Goal: Information Seeking & Learning: Find specific fact

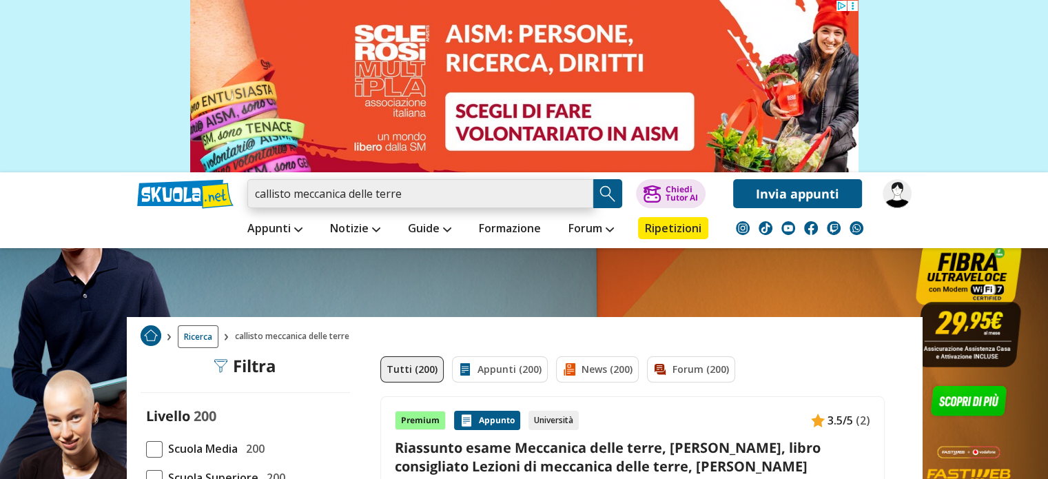
click at [400, 193] on input "callisto meccanica delle terre" at bounding box center [420, 193] width 346 height 29
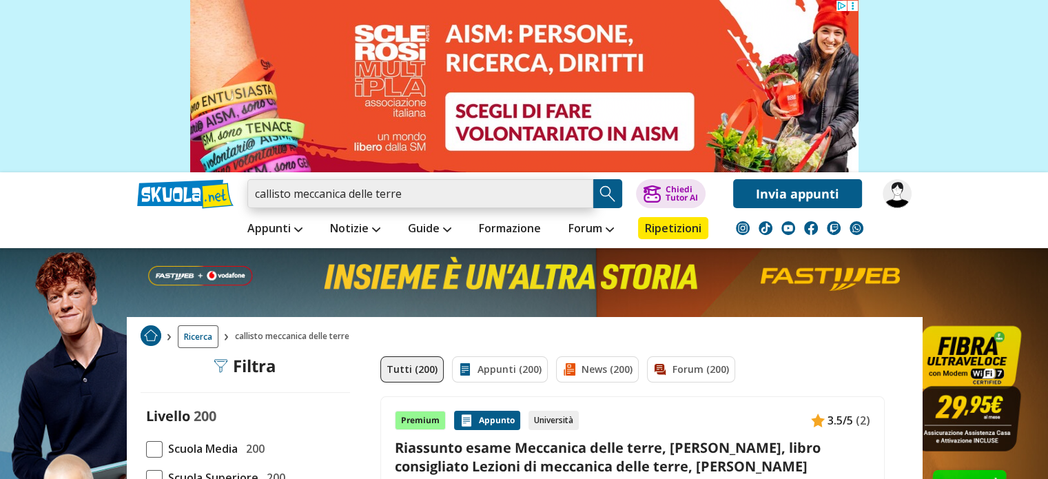
drag, startPoint x: 400, startPoint y: 193, endPoint x: 268, endPoint y: 186, distance: 131.7
click at [268, 186] on input "callisto meccanica delle terre" at bounding box center [420, 193] width 346 height 29
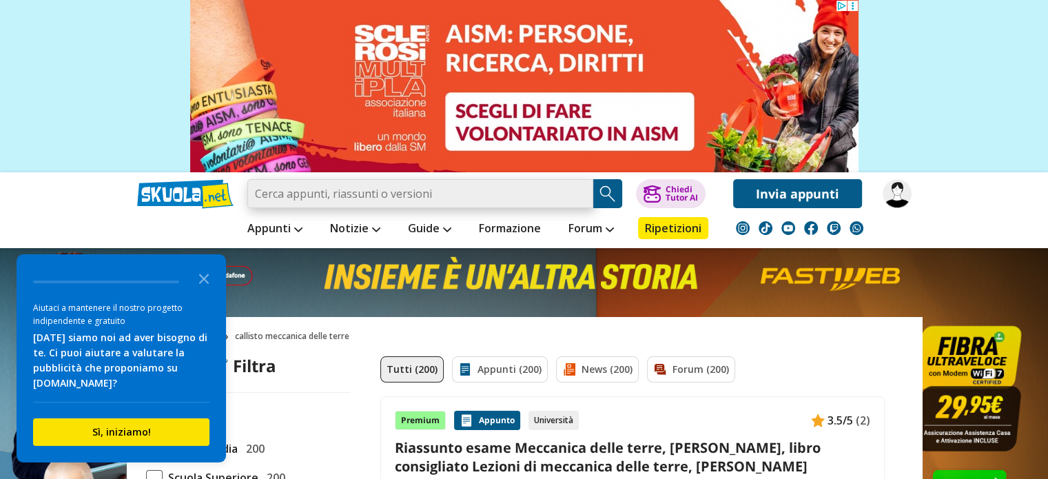
click at [384, 204] on input "search" at bounding box center [420, 193] width 346 height 29
type input "Relazione delle 10 esercitazione di Meccanica delle terre"
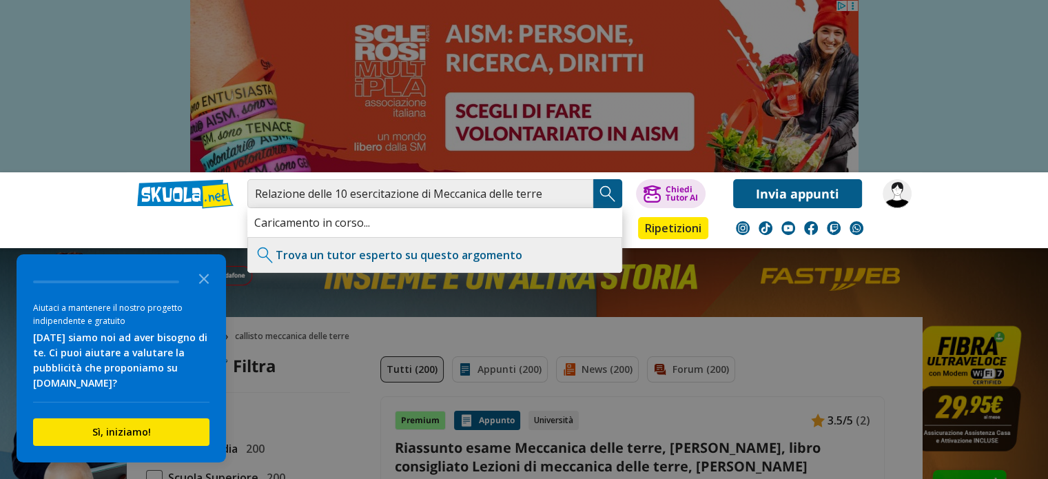
click at [598, 193] on img "Search Button" at bounding box center [607, 193] width 21 height 21
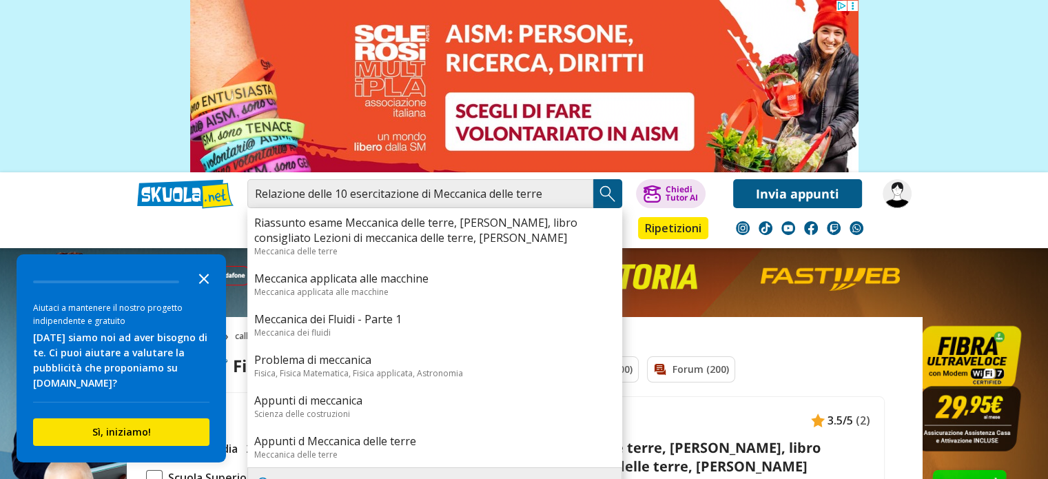
click at [198, 275] on icon "Close the survey" at bounding box center [204, 278] width 28 height 28
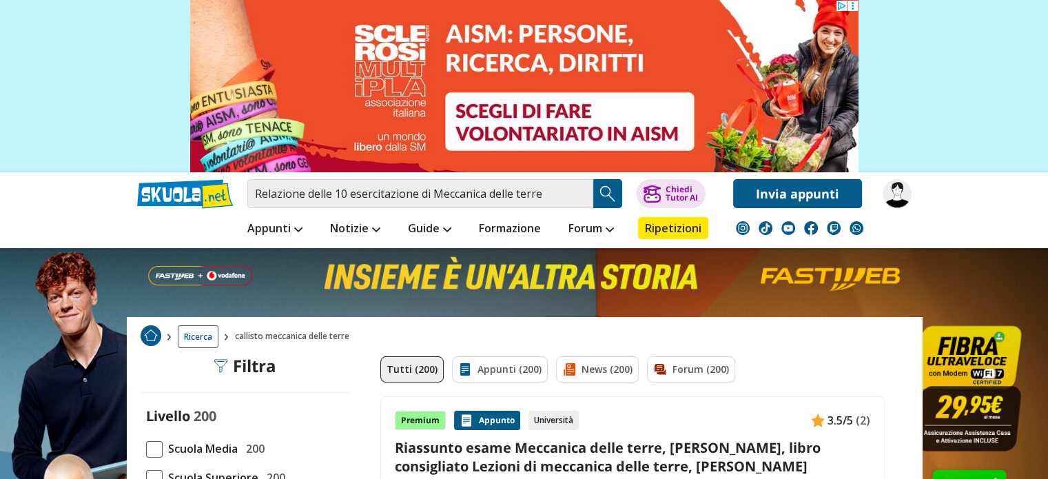
click at [609, 195] on img "Search Button" at bounding box center [607, 193] width 21 height 21
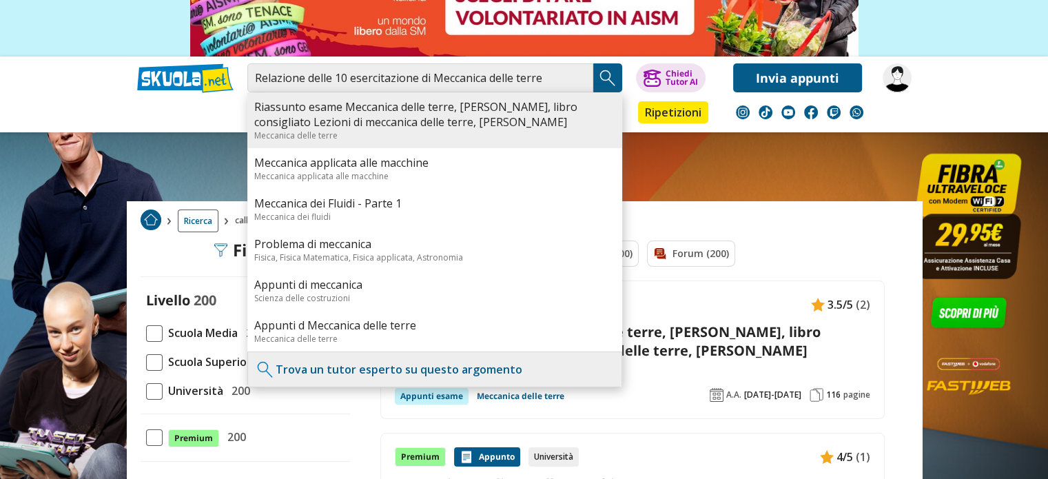
scroll to position [92, 0]
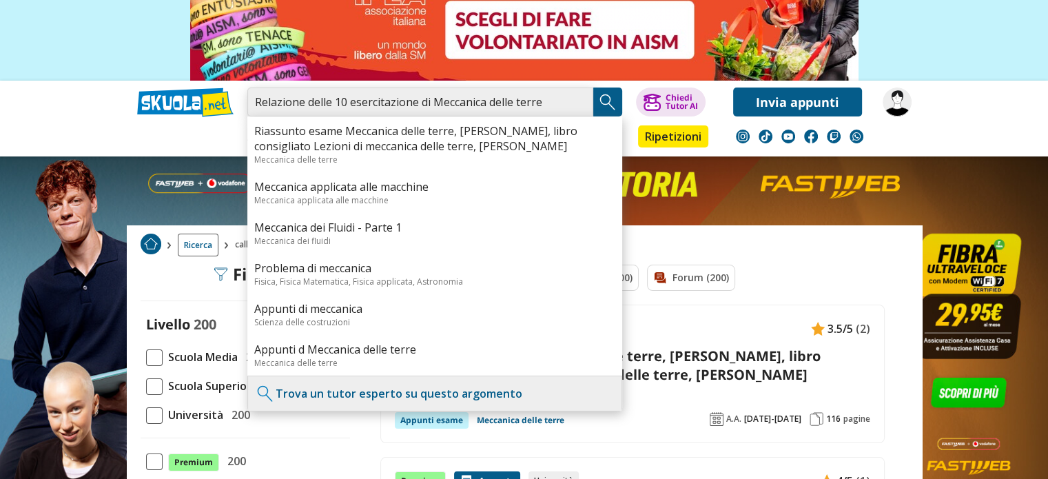
click at [543, 114] on input "Relazione delle 10 esercitazione di Meccanica delle terre" at bounding box center [420, 101] width 346 height 29
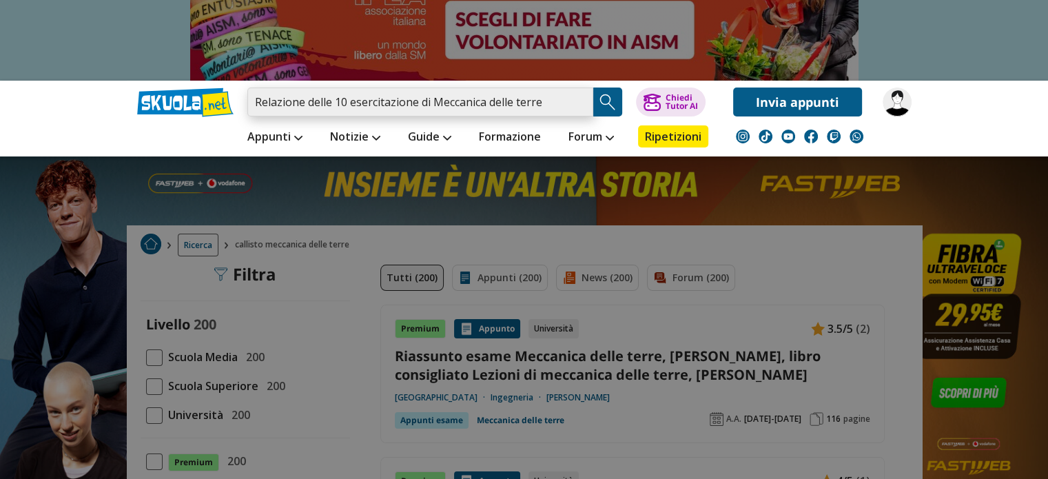
click at [579, 105] on input "Relazione delle 10 esercitazione di Meccanica delle terre" at bounding box center [420, 101] width 346 height 29
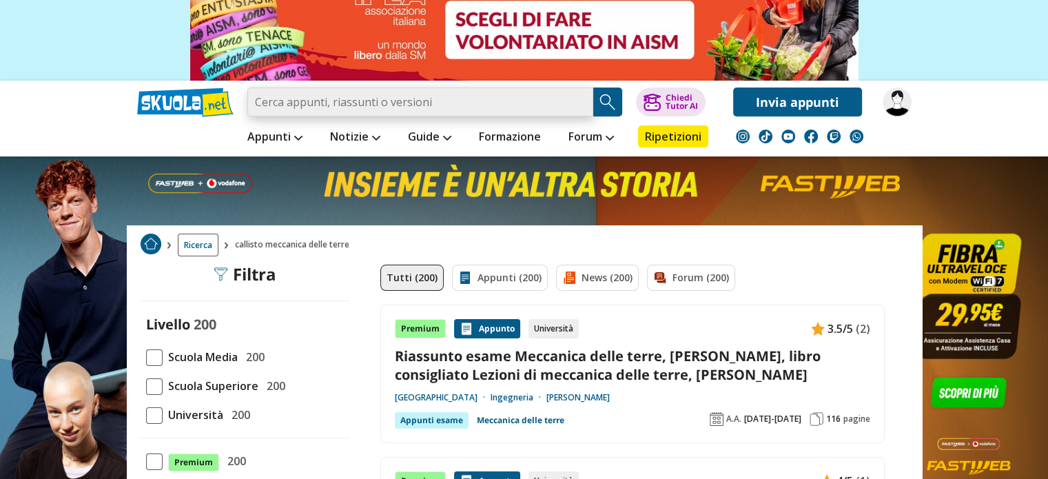
click at [455, 115] on input "search" at bounding box center [420, 101] width 346 height 29
type input "arcom26"
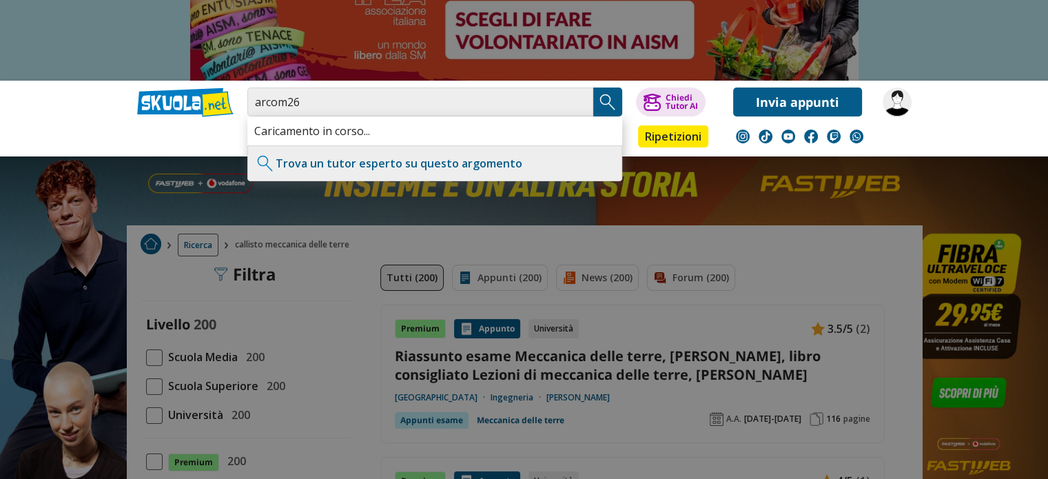
click at [601, 96] on img "Search Button" at bounding box center [607, 102] width 21 height 21
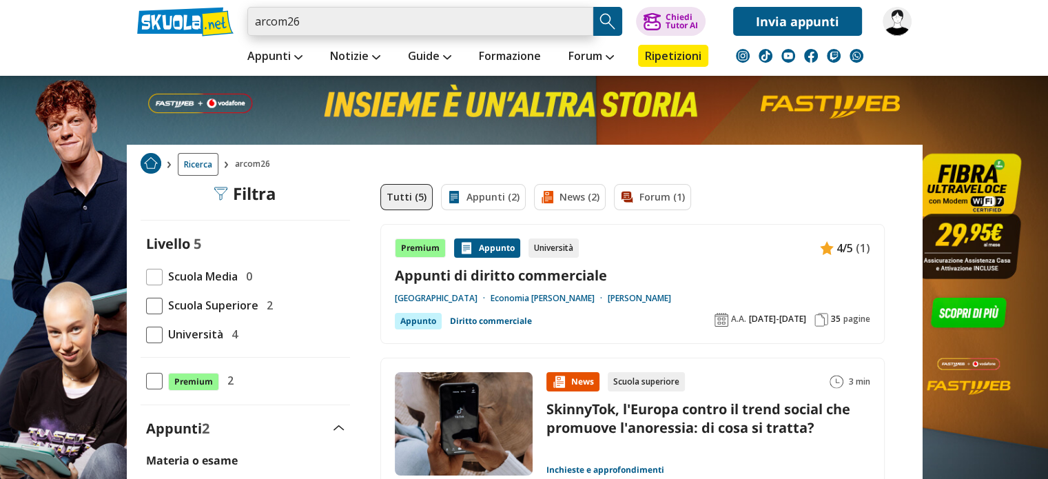
drag, startPoint x: 333, startPoint y: 19, endPoint x: 216, endPoint y: 14, distance: 117.2
click at [216, 14] on div "arcom26 Trova un tutor esperto su questo argomento Chiedi Tutor AI" at bounding box center [524, 18] width 795 height 36
click at [300, 19] on input "search" at bounding box center [420, 21] width 346 height 29
type input "callisto meccanica delle terre"
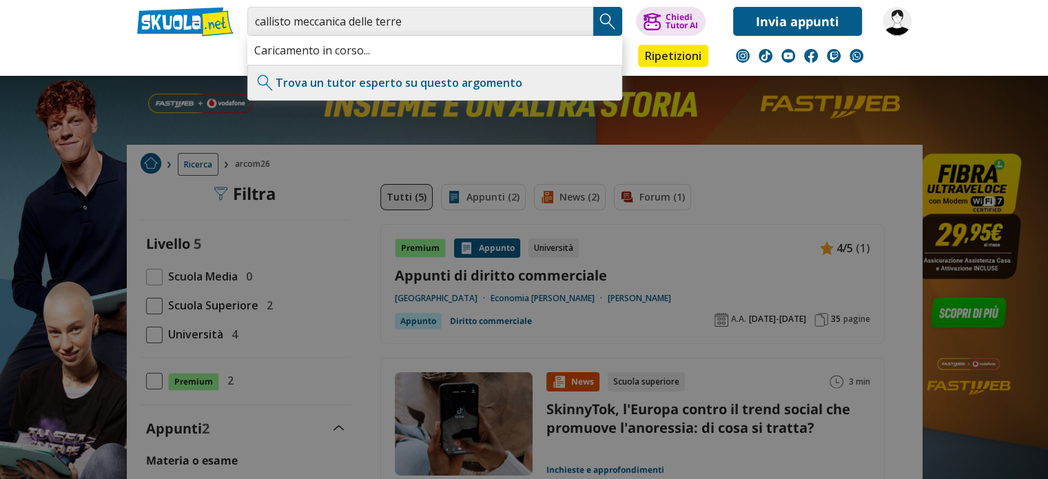
click at [620, 18] on button "Search Button" at bounding box center [607, 21] width 29 height 29
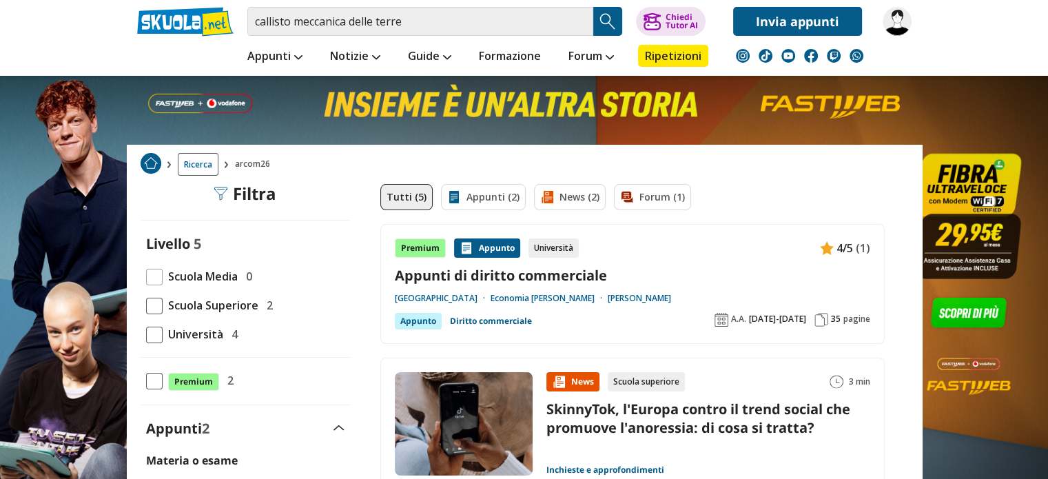
click at [601, 27] on img "Search Button" at bounding box center [607, 21] width 21 height 21
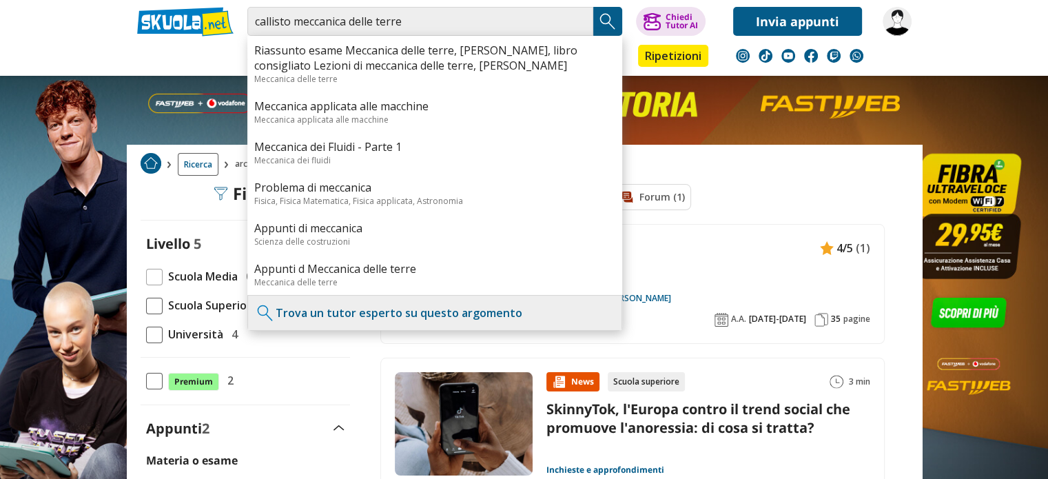
click at [603, 25] on img "Search Button" at bounding box center [607, 21] width 21 height 21
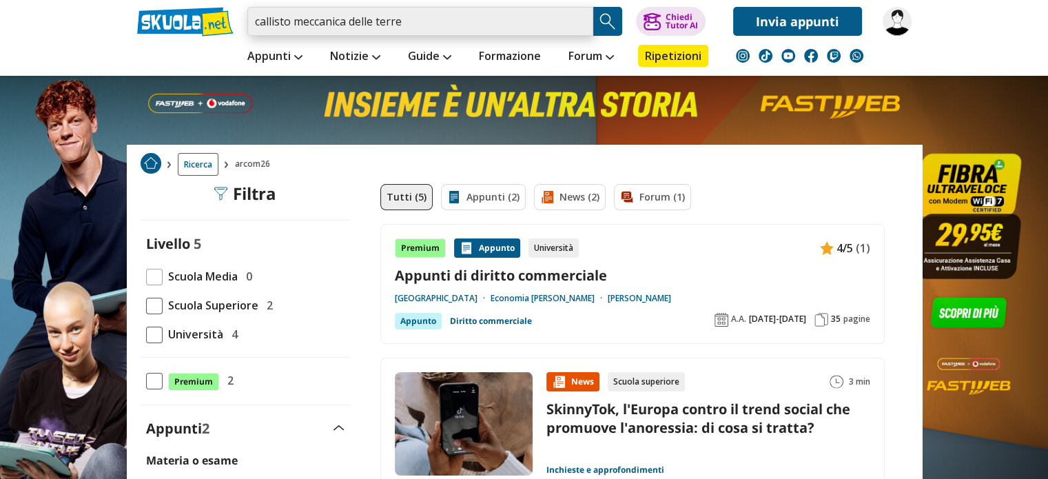
click at [521, 27] on input "callisto meccanica delle terre" at bounding box center [420, 21] width 346 height 29
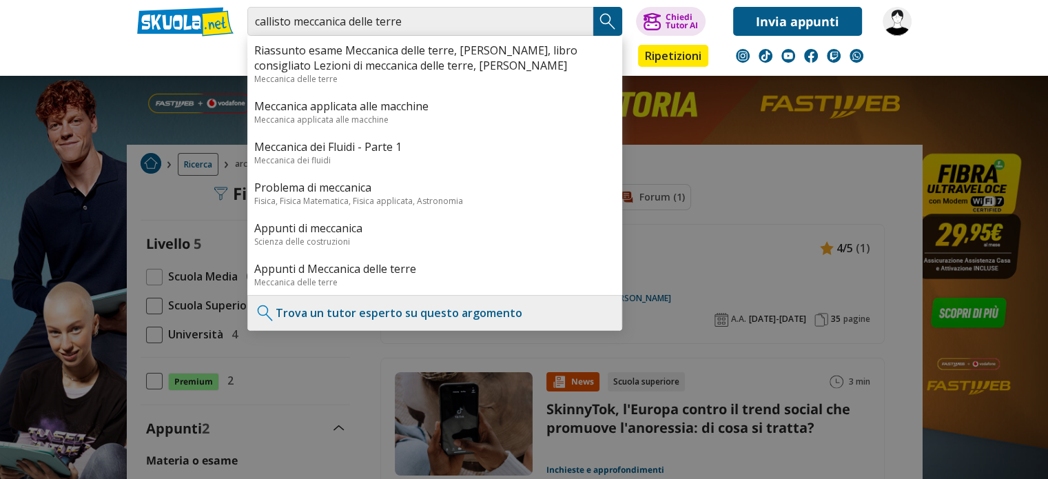
click at [603, 32] on button "Search Button" at bounding box center [607, 21] width 29 height 29
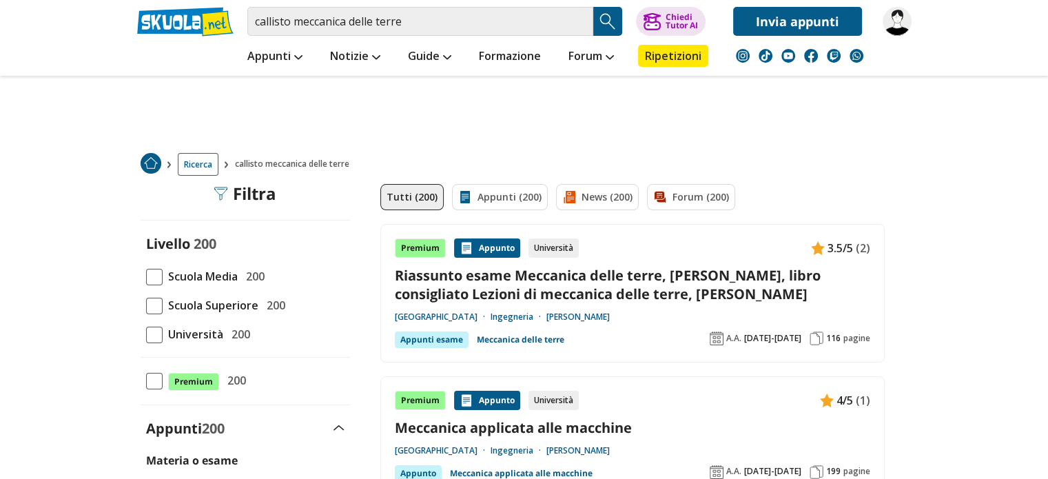
click at [535, 275] on link "Riassunto esame Meccanica delle terre, [PERSON_NAME], libro consigliato Lezioni…" at bounding box center [632, 284] width 475 height 37
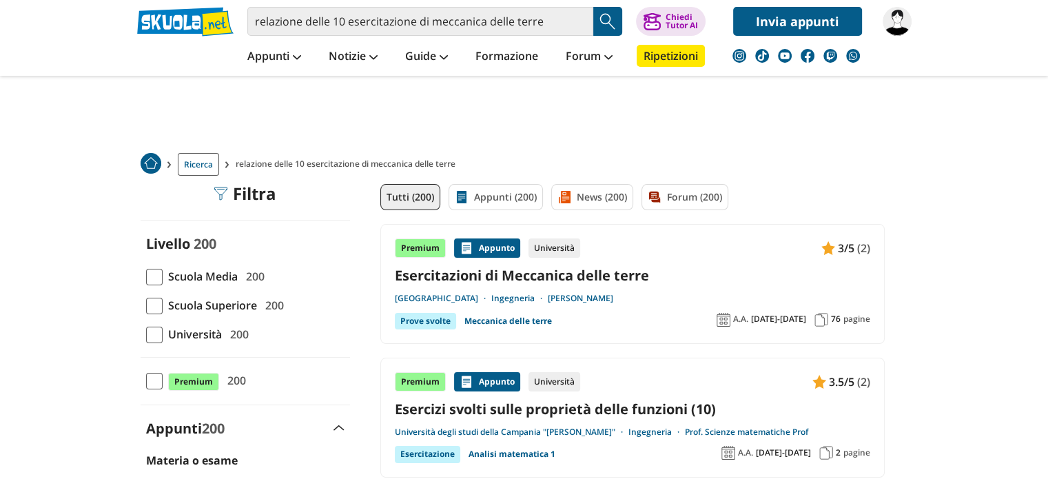
click at [540, 278] on link "Esercitazioni di Meccanica delle terre" at bounding box center [632, 275] width 475 height 19
